Goal: Transaction & Acquisition: Register for event/course

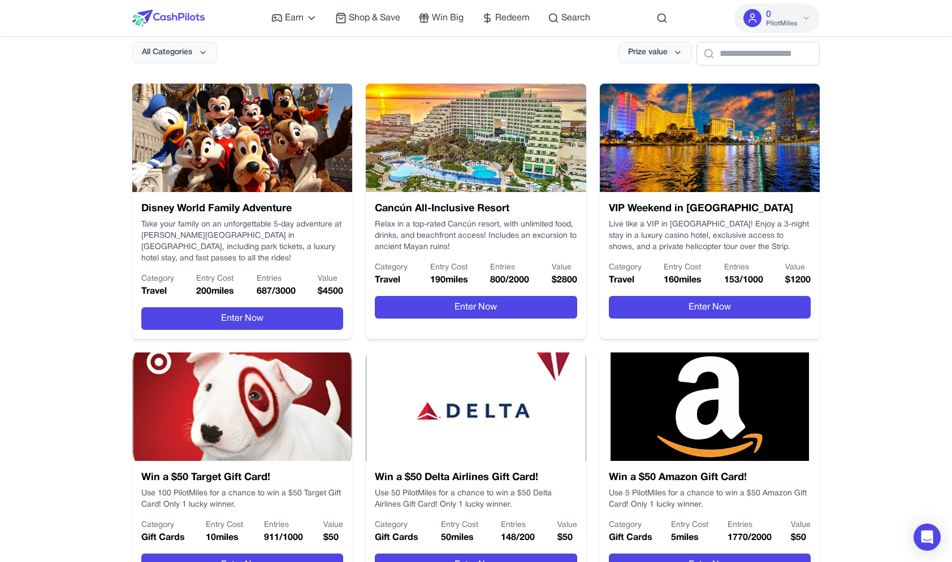
scroll to position [162, 0]
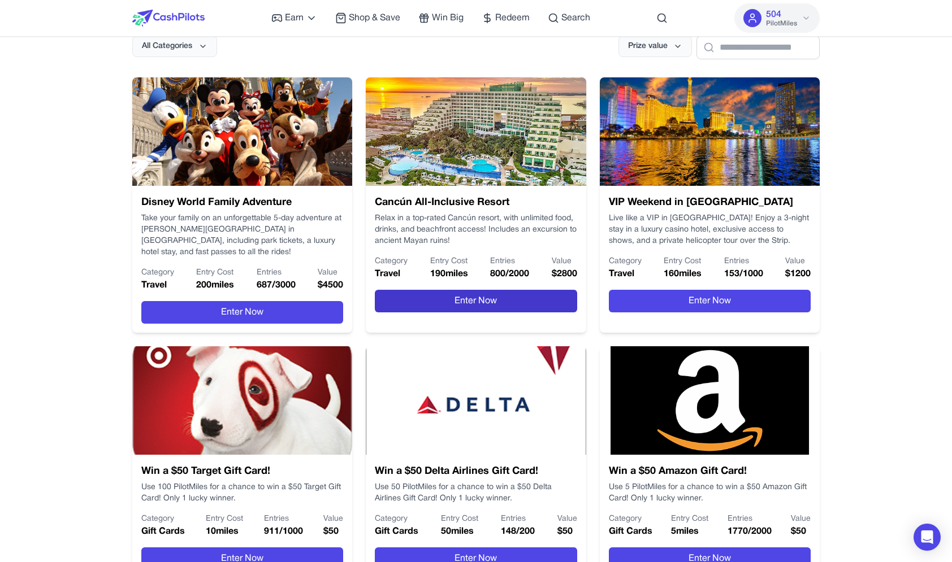
click at [399, 297] on button "Enter Now" at bounding box center [476, 301] width 202 height 23
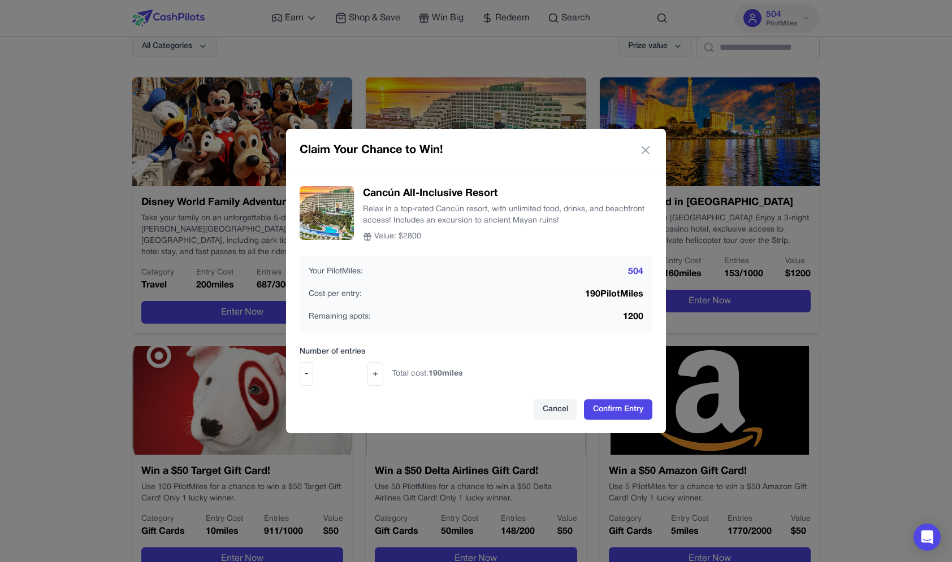
drag, startPoint x: 559, startPoint y: 414, endPoint x: 382, endPoint y: 376, distance: 181.0
click at [382, 376] on div "Cancún All-Inclusive Resort Relax in a top-rated Cancún resort, with unlimited …" at bounding box center [476, 302] width 380 height 261
click at [376, 372] on button "+" at bounding box center [375, 374] width 16 height 24
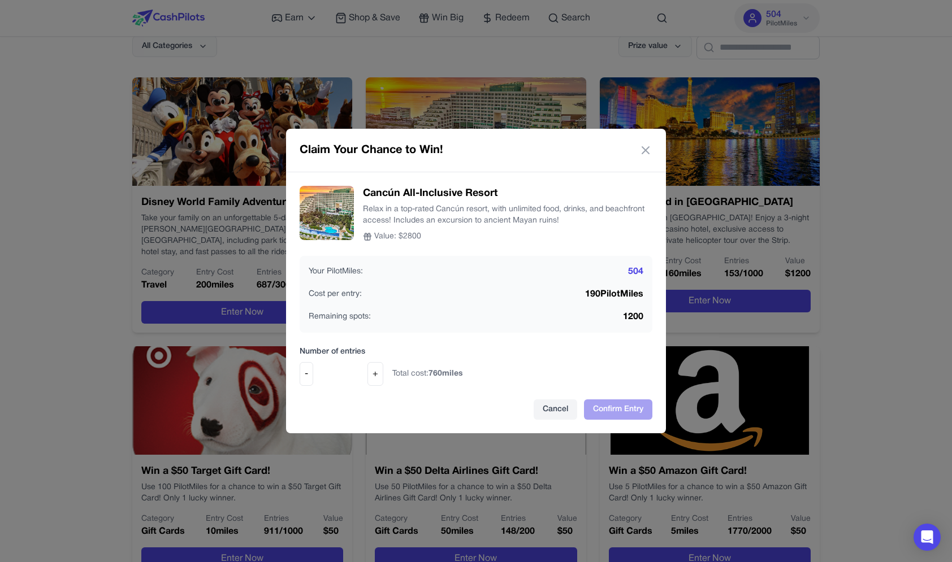
click at [376, 372] on button "+" at bounding box center [375, 374] width 16 height 24
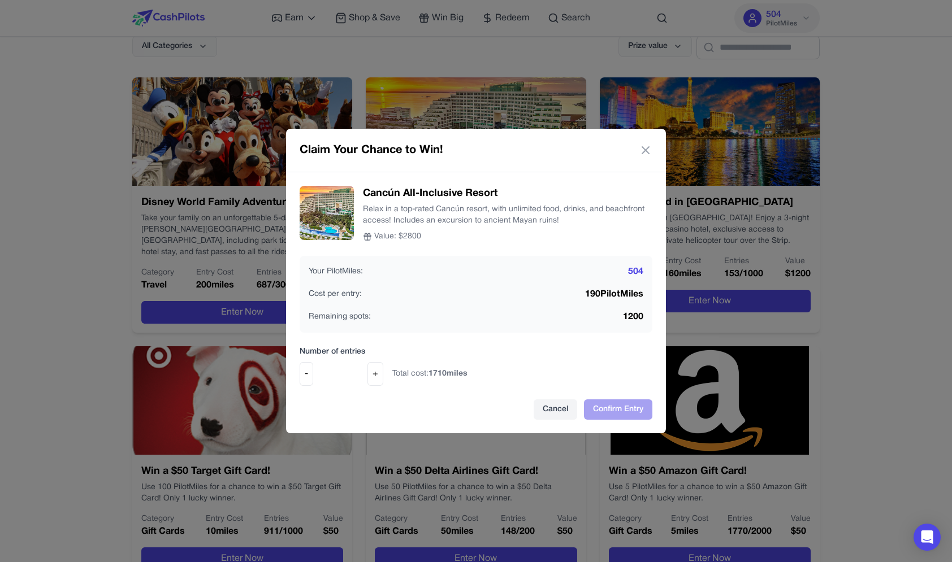
click at [376, 372] on button "+" at bounding box center [375, 374] width 16 height 24
click at [318, 372] on div "- ** +" at bounding box center [342, 374] width 84 height 24
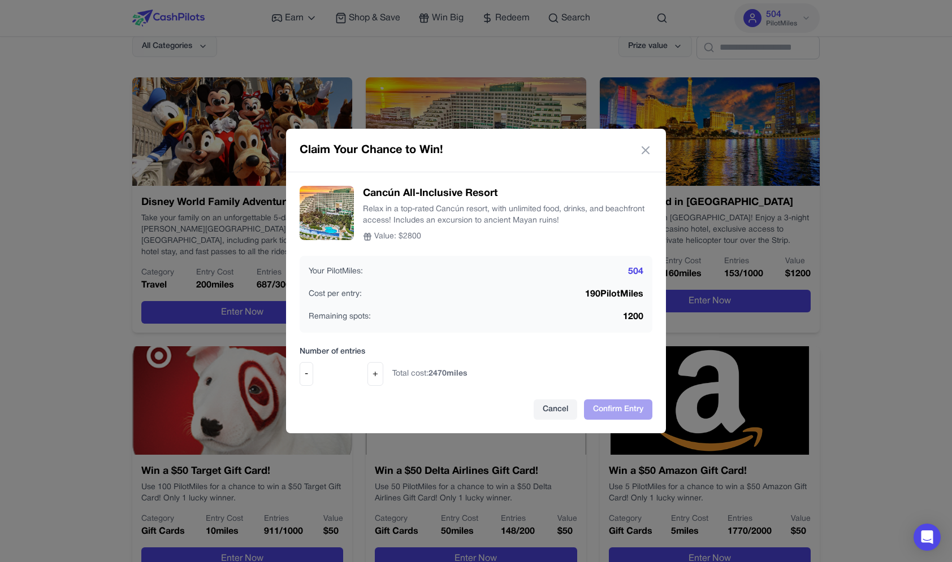
click at [310, 372] on button "-" at bounding box center [307, 374] width 14 height 24
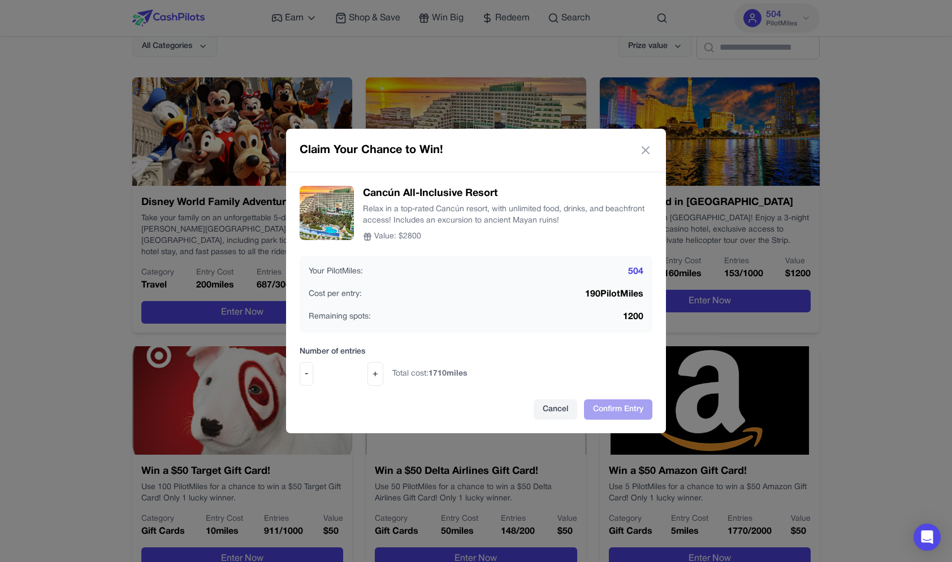
click at [310, 372] on button "-" at bounding box center [307, 374] width 14 height 24
type input "*"
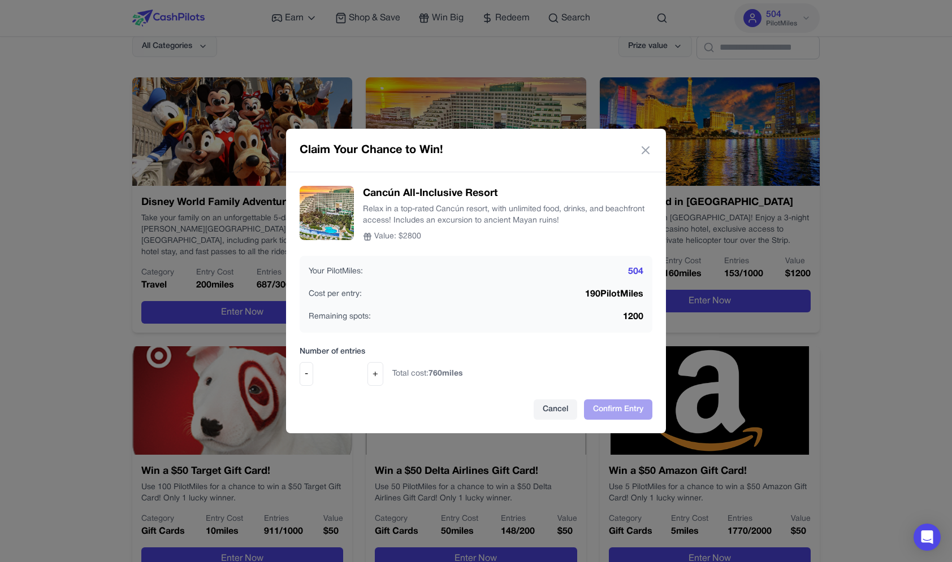
click at [242, 173] on div "Claim Your Chance to Win! Cancún All-Inclusive Resort Relax in a top-rated Canc…" at bounding box center [476, 281] width 952 height 562
click at [651, 151] on icon at bounding box center [646, 151] width 14 height 14
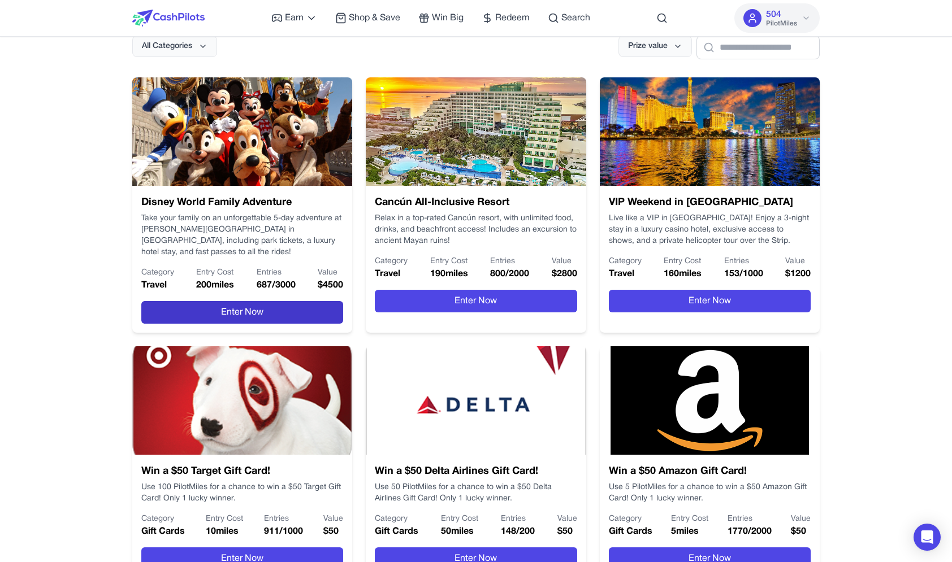
click at [324, 301] on button "Enter Now" at bounding box center [242, 312] width 202 height 23
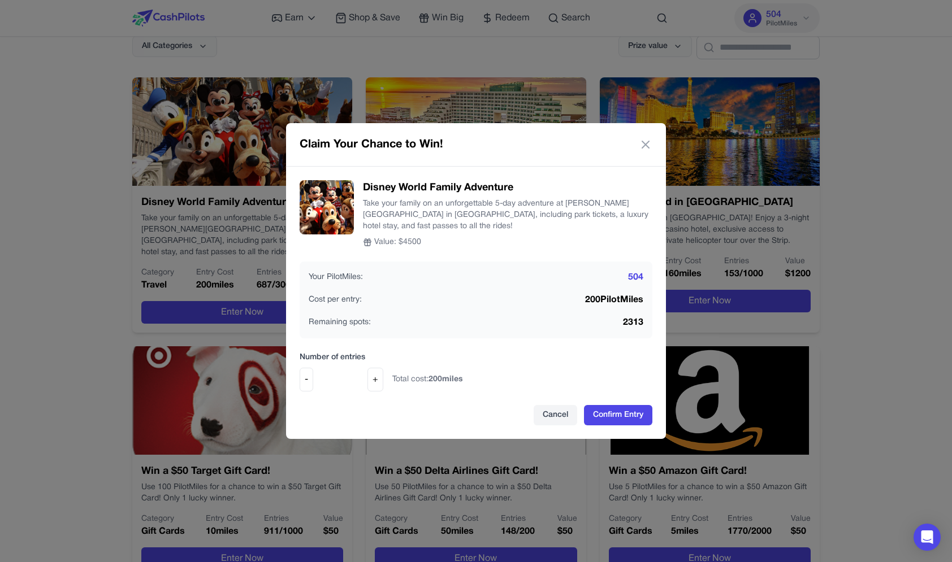
click at [371, 386] on button "+" at bounding box center [375, 380] width 16 height 24
click at [373, 380] on button "+" at bounding box center [375, 380] width 16 height 24
click at [305, 382] on button "-" at bounding box center [307, 380] width 14 height 24
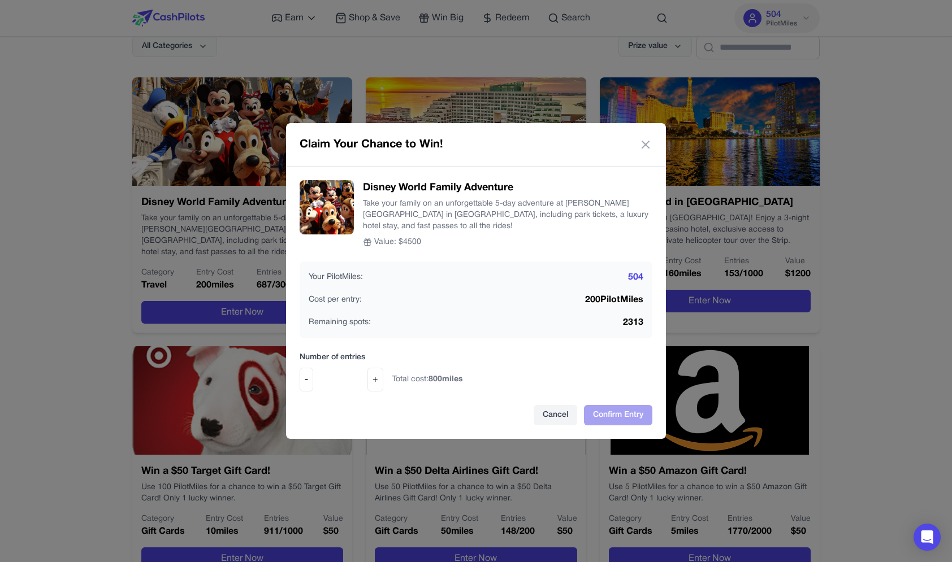
click at [305, 382] on button "-" at bounding box center [307, 380] width 14 height 24
type input "*"
click at [632, 415] on button "Confirm Entry" at bounding box center [618, 415] width 68 height 20
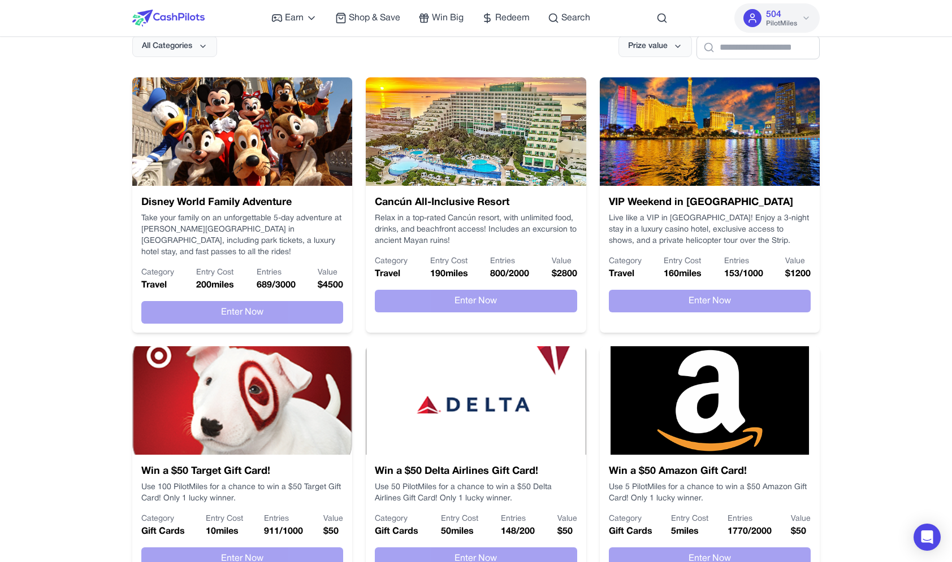
scroll to position [0, 0]
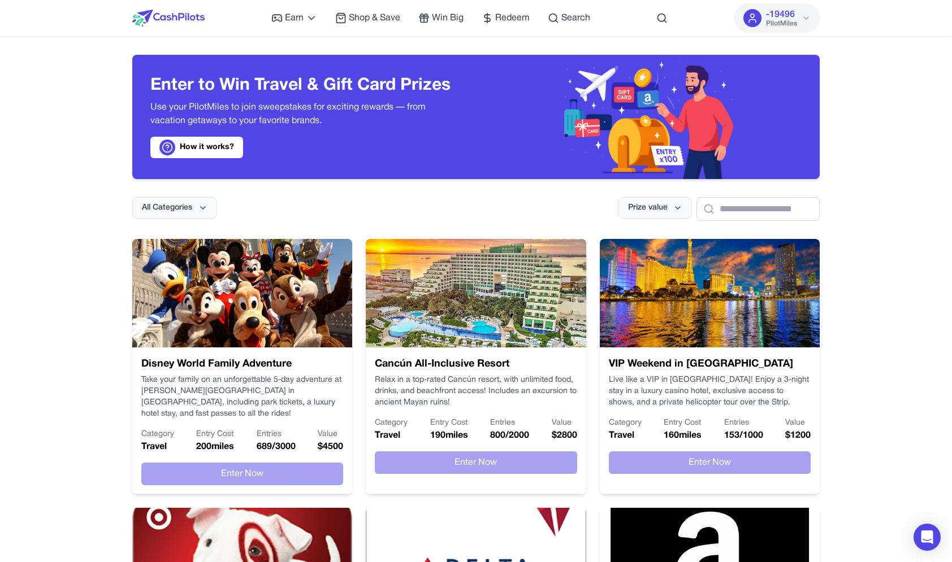
click at [176, 21] on img at bounding box center [168, 18] width 72 height 17
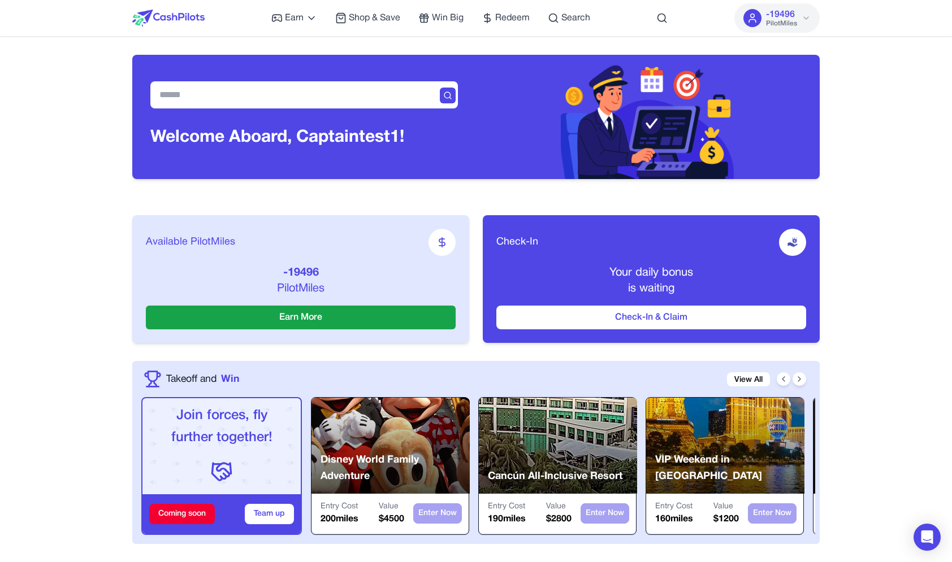
click at [391, 133] on h3 "Welcome Aboard, Captain test1!" at bounding box center [277, 138] width 254 height 20
click at [379, 142] on h3 "Welcome Aboard, Captain test1!" at bounding box center [277, 138] width 254 height 20
copy h3 "test1"
